Goal: Transaction & Acquisition: Purchase product/service

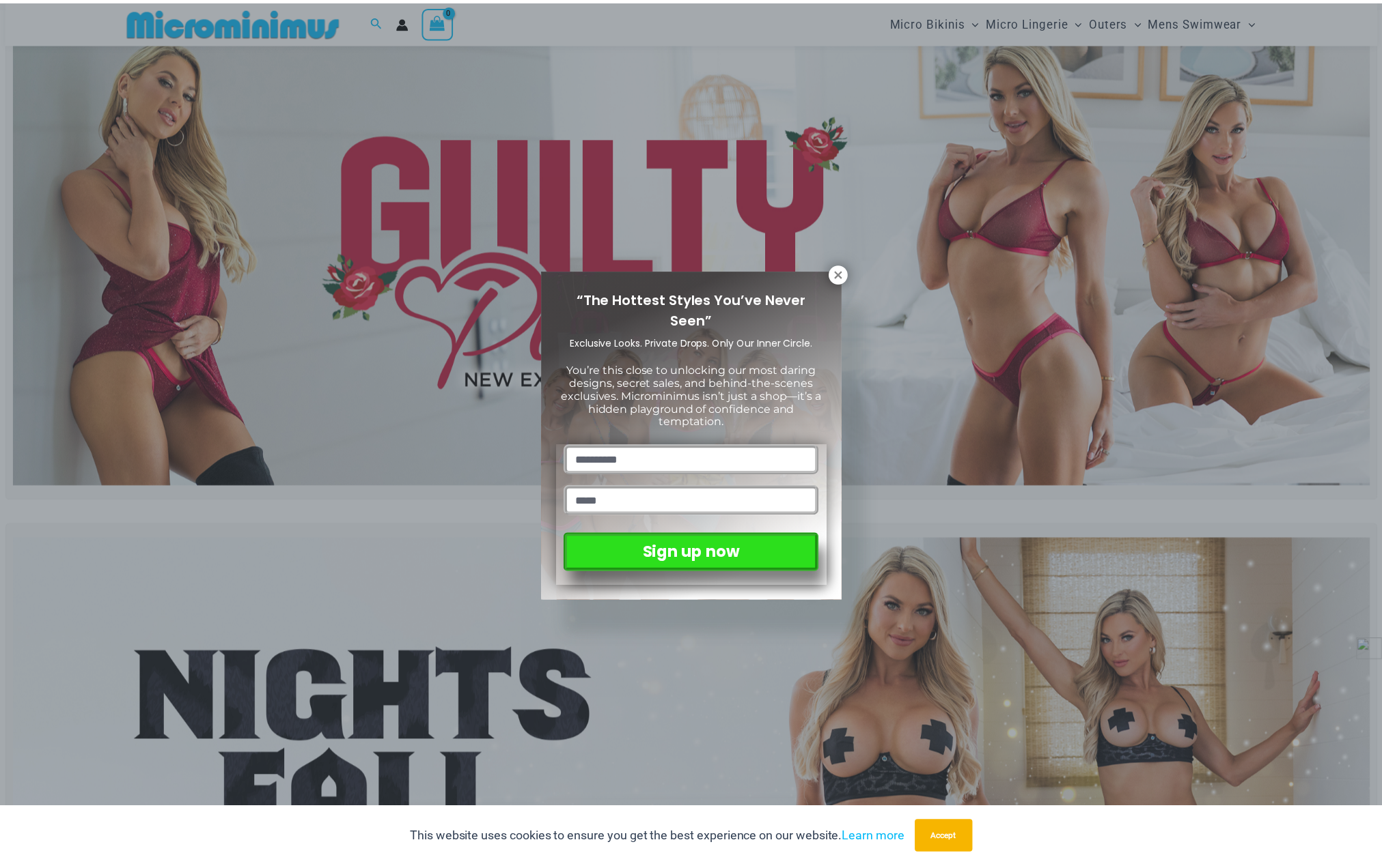
scroll to position [56, 0]
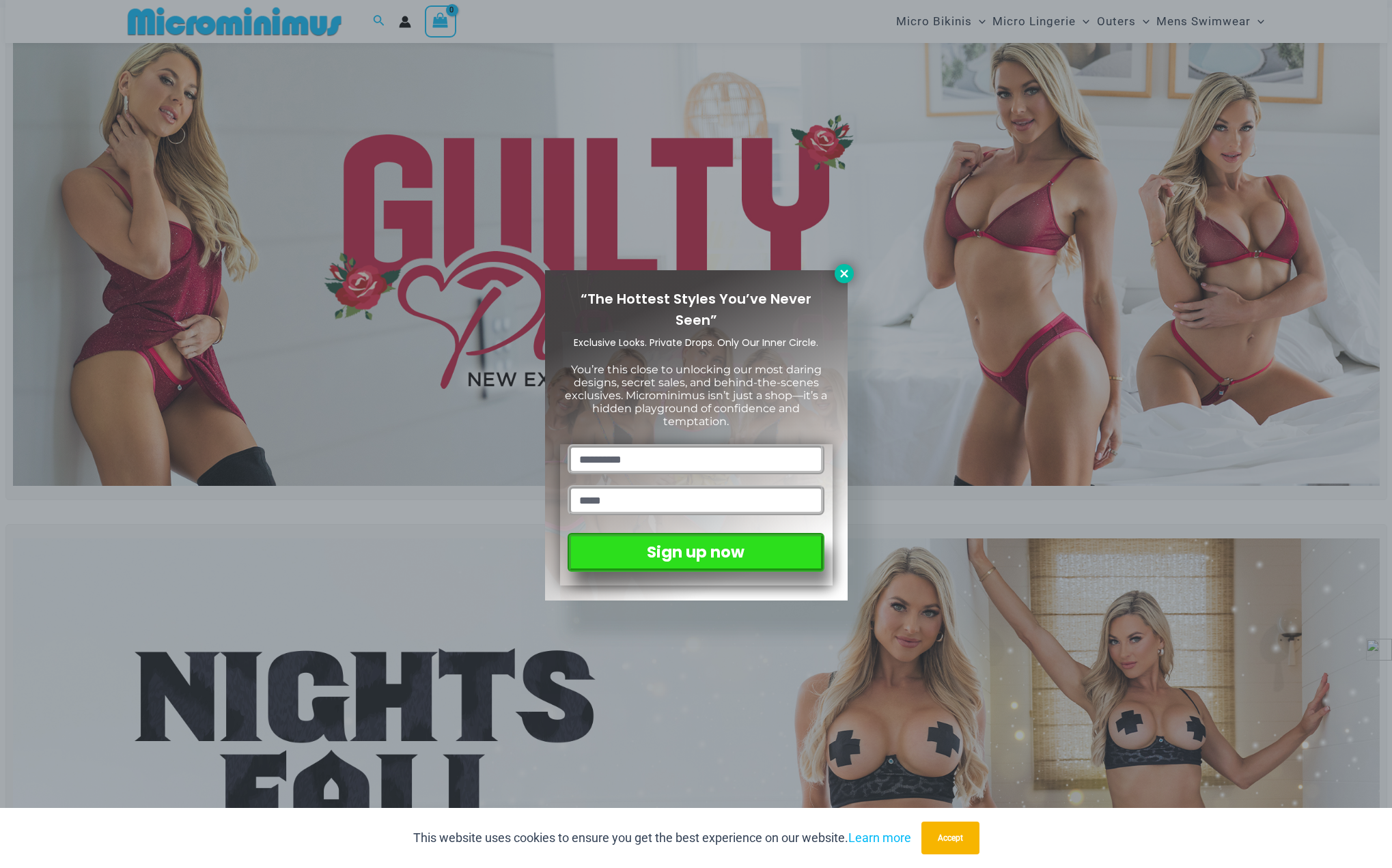
click at [845, 273] on icon at bounding box center [844, 273] width 7 height 7
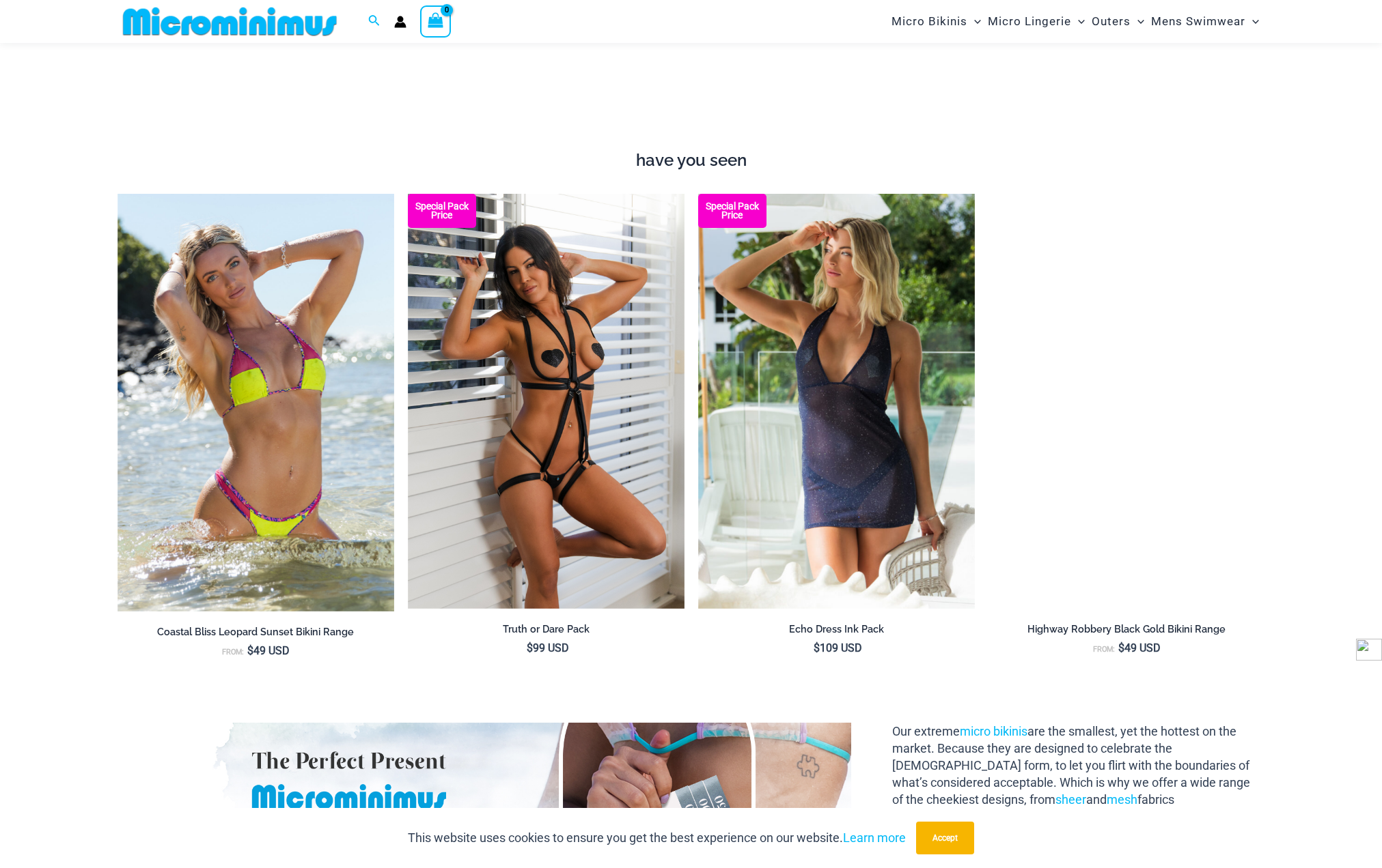
scroll to position [1763, 0]
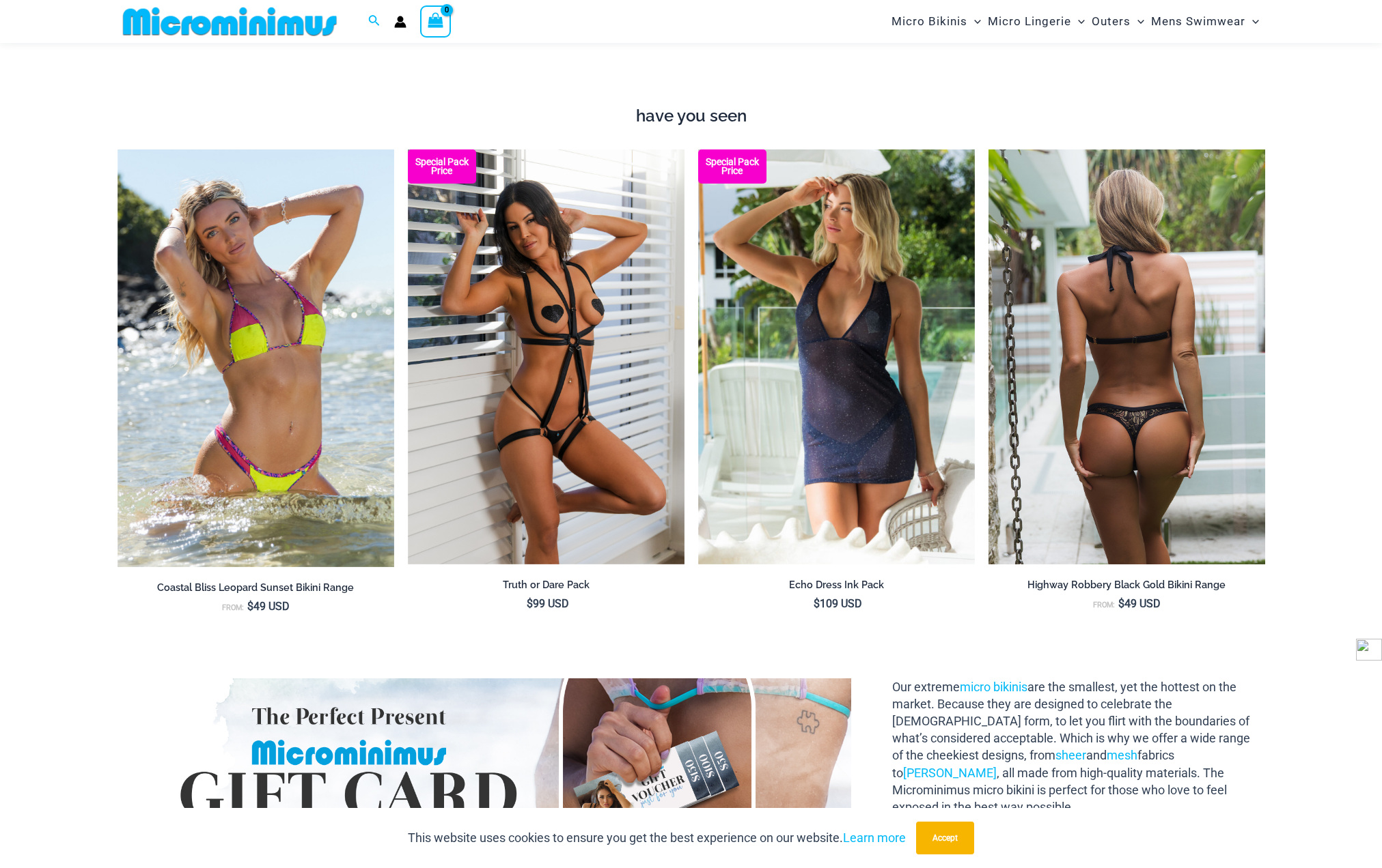
click at [1109, 439] on img at bounding box center [1126, 357] width 277 height 415
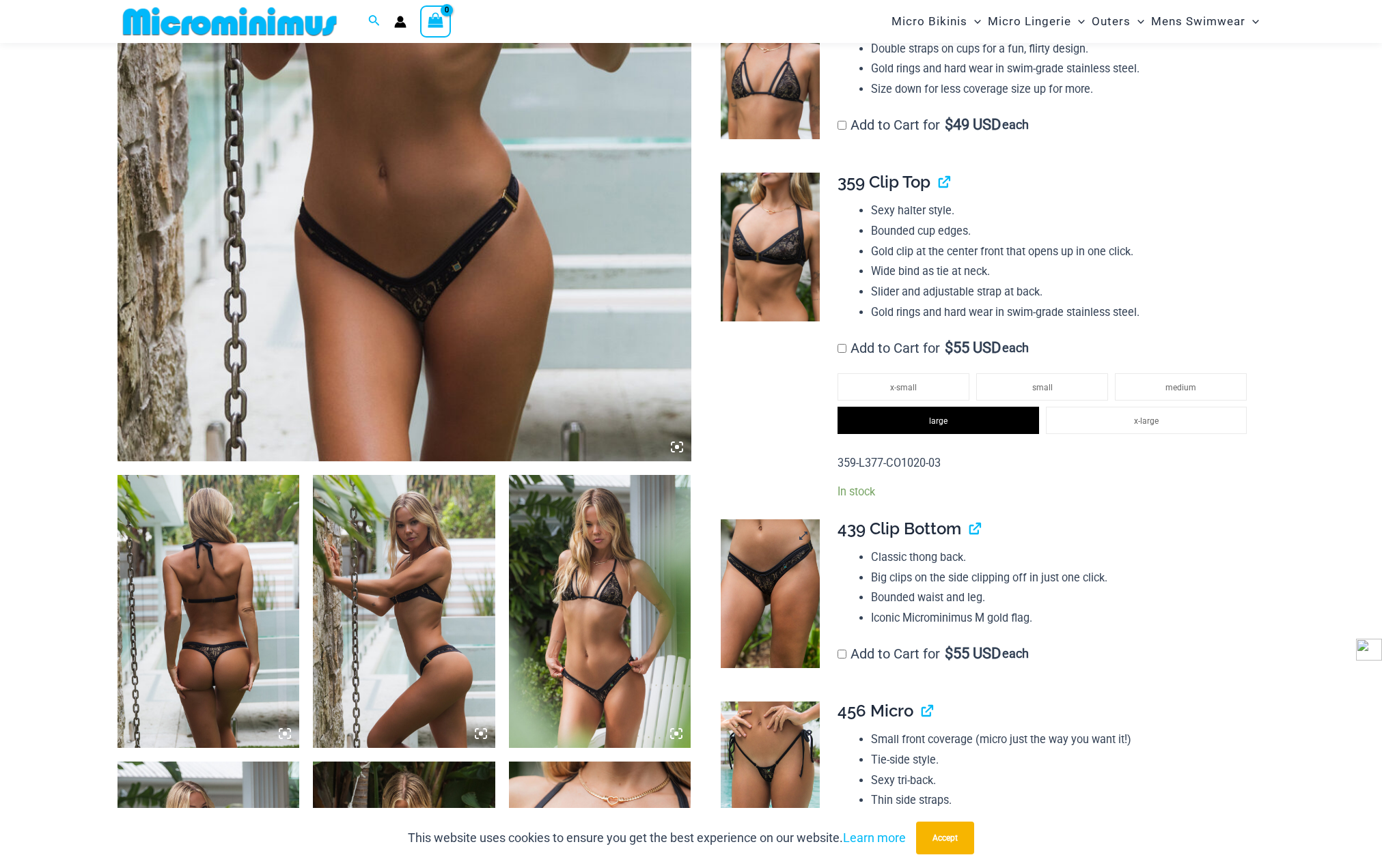
scroll to position [614, 0]
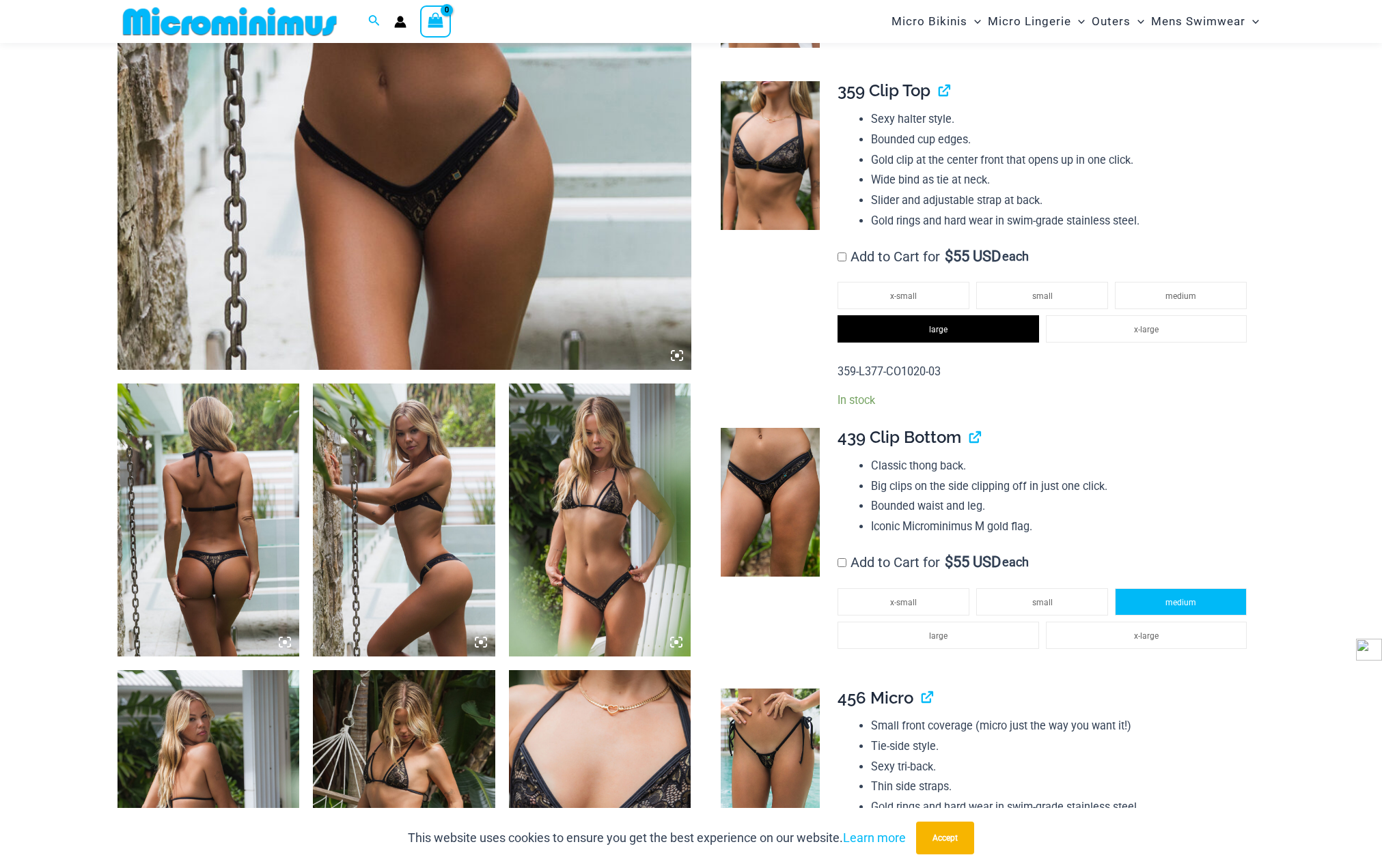
click at [1181, 605] on span "medium" at bounding box center [1180, 603] width 31 height 10
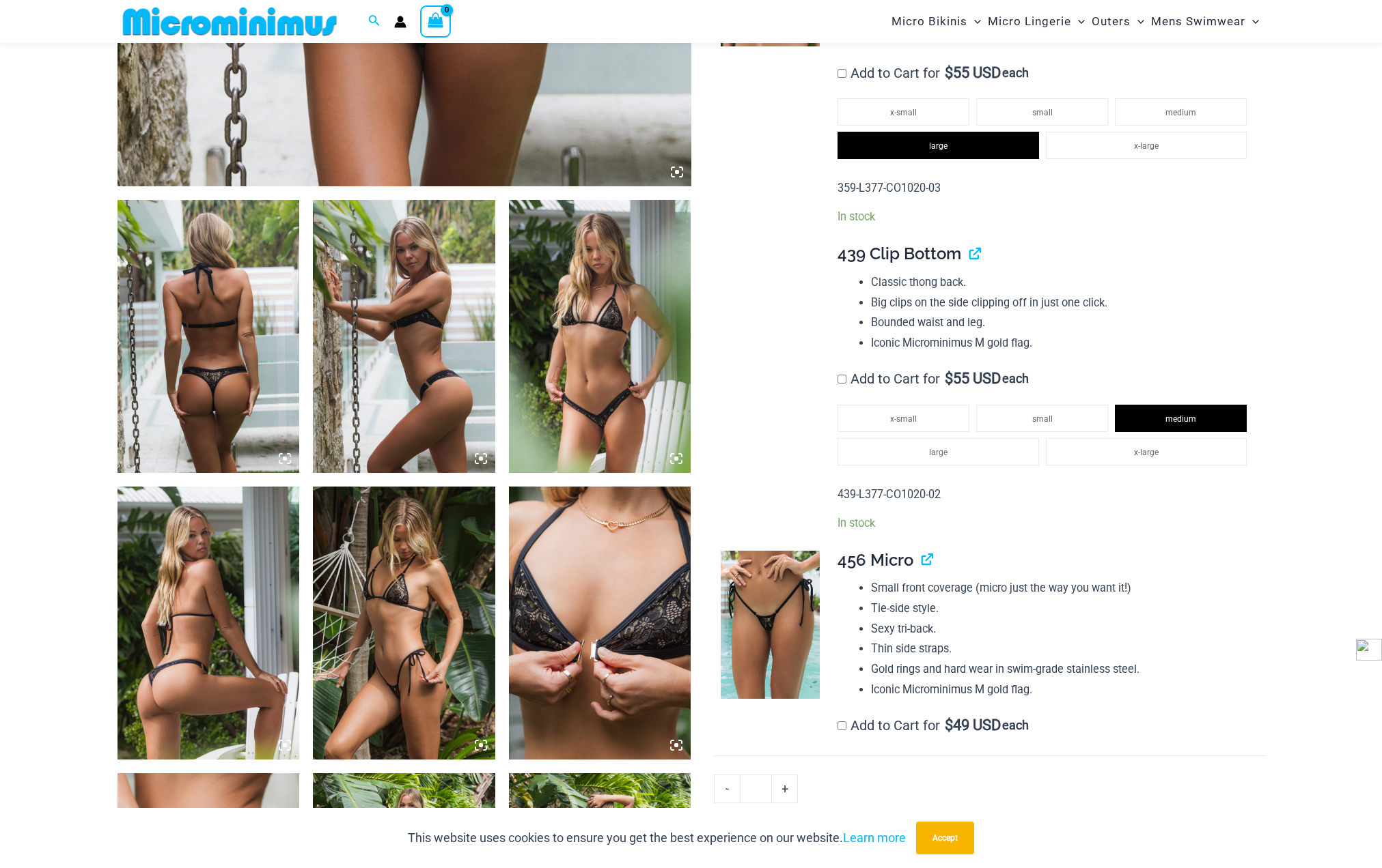
scroll to position [819, 0]
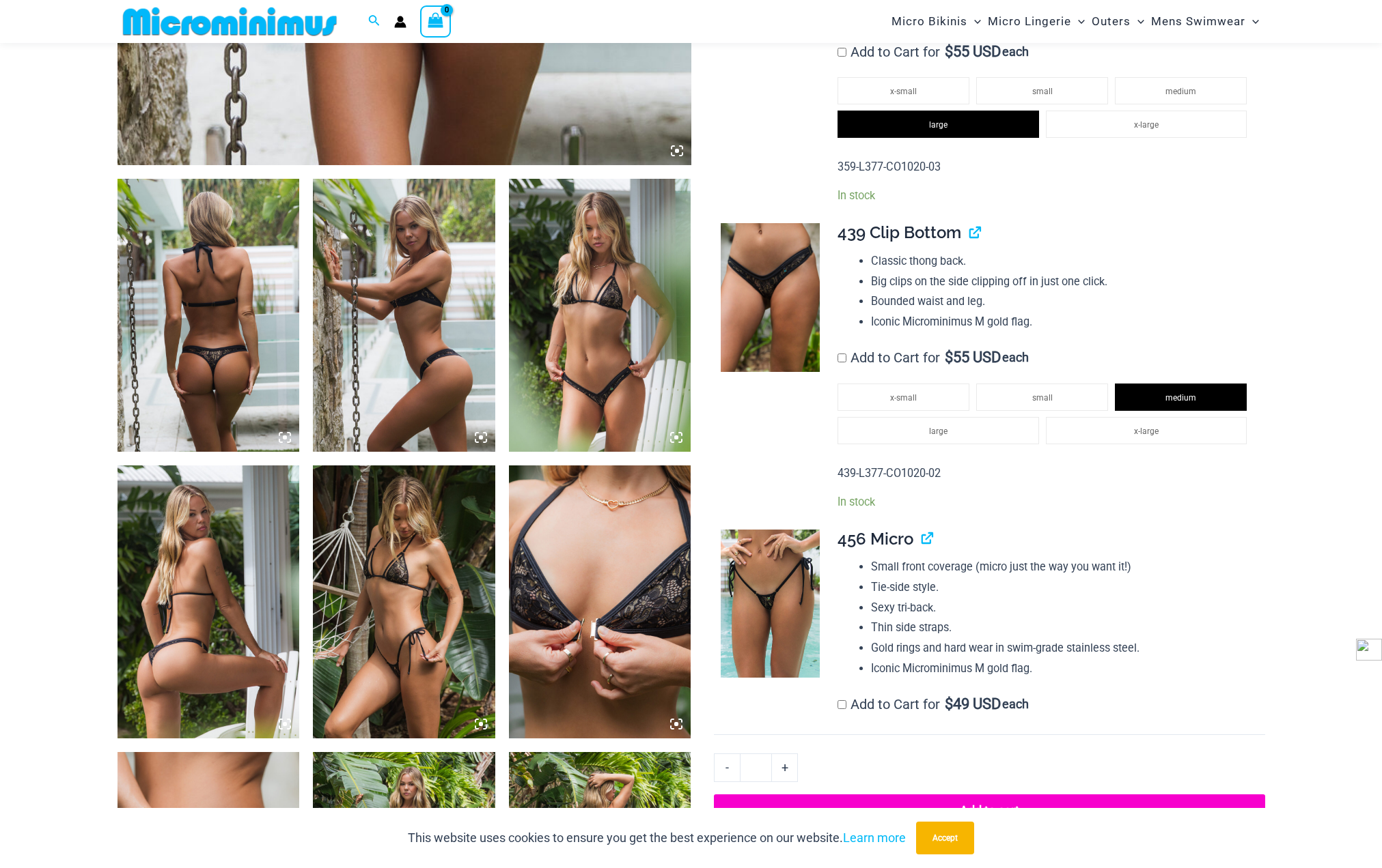
click at [265, 379] on img at bounding box center [209, 315] width 182 height 273
